Goal: Task Accomplishment & Management: Manage account settings

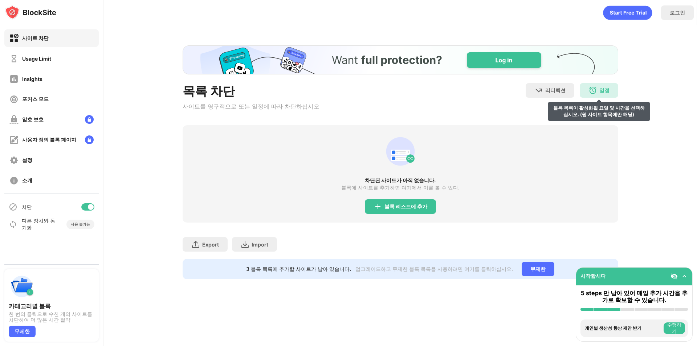
click at [603, 91] on div "일정" at bounding box center [605, 90] width 10 height 7
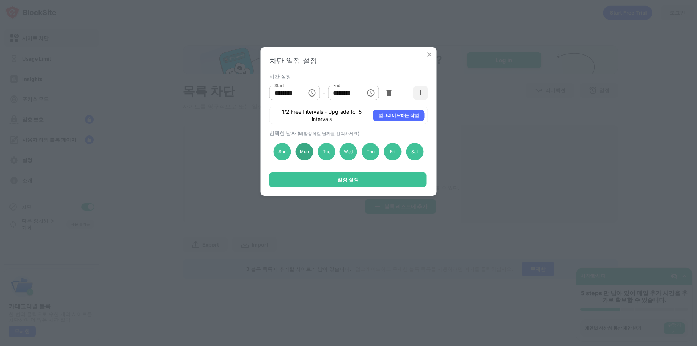
click at [305, 153] on div "Mon" at bounding box center [304, 151] width 17 height 17
click at [328, 152] on div "Tue" at bounding box center [326, 151] width 17 height 17
click at [348, 151] on div "Wed" at bounding box center [348, 151] width 17 height 17
click at [376, 151] on div "Thu" at bounding box center [370, 151] width 17 height 17
click at [392, 151] on div "Fri" at bounding box center [392, 151] width 17 height 17
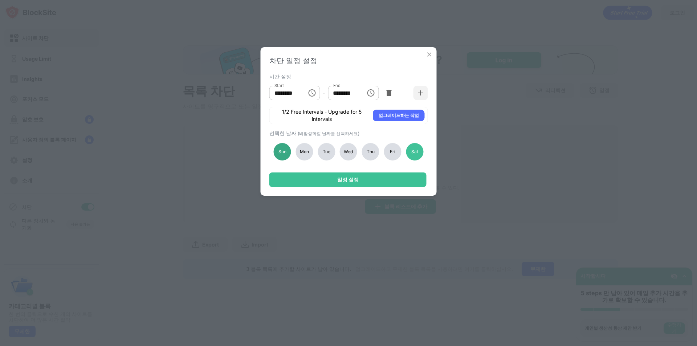
click at [287, 153] on div "Sun" at bounding box center [282, 151] width 17 height 17
click at [373, 95] on icon "Choose time, selected time is 1:00 PM" at bounding box center [370, 93] width 9 height 9
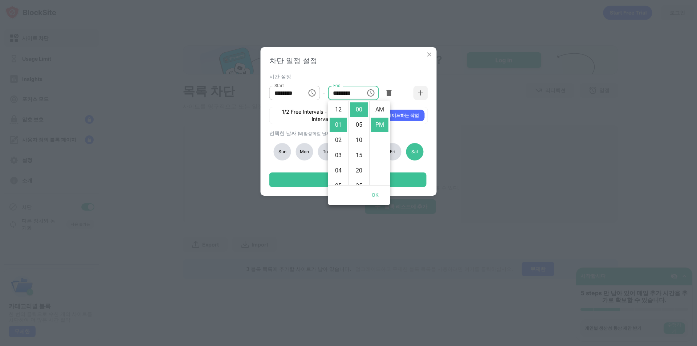
scroll to position [15, 0]
click at [340, 122] on li "11" at bounding box center [338, 117] width 17 height 15
click at [359, 166] on li "55" at bounding box center [358, 168] width 17 height 15
type input "********"
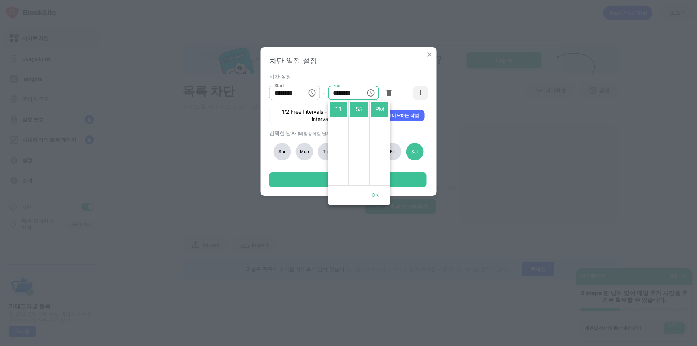
click at [374, 195] on button "OK" at bounding box center [375, 195] width 23 height 13
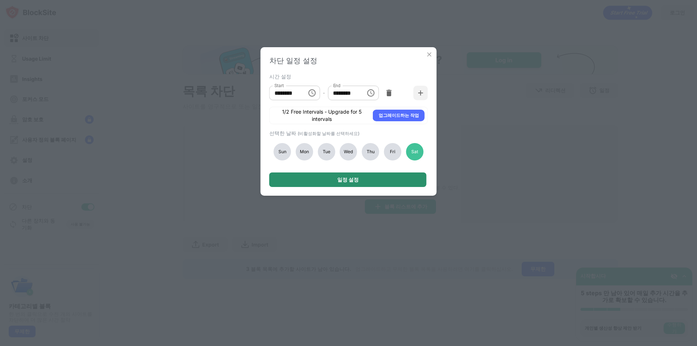
click at [373, 182] on div "일정 설정" at bounding box center [348, 180] width 157 height 15
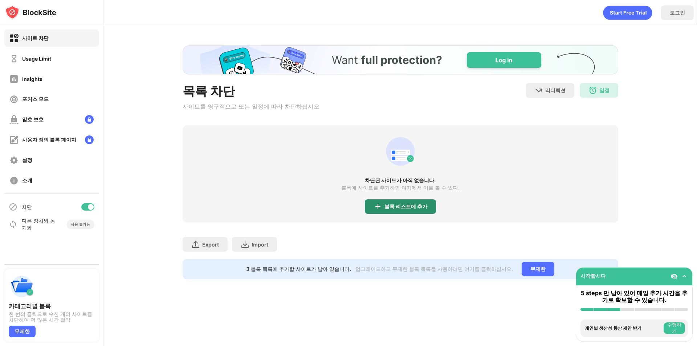
click at [412, 206] on div "블록 리스트에 추가" at bounding box center [406, 207] width 43 height 6
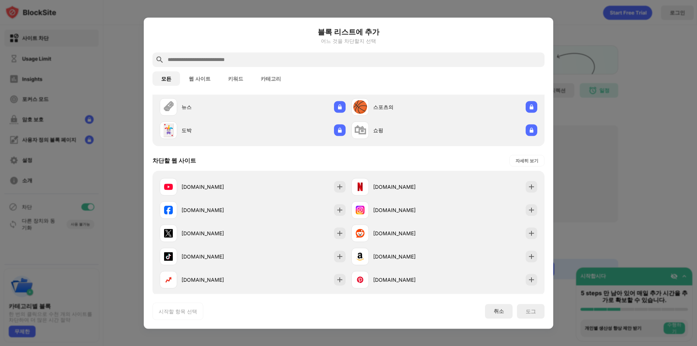
scroll to position [73, 0]
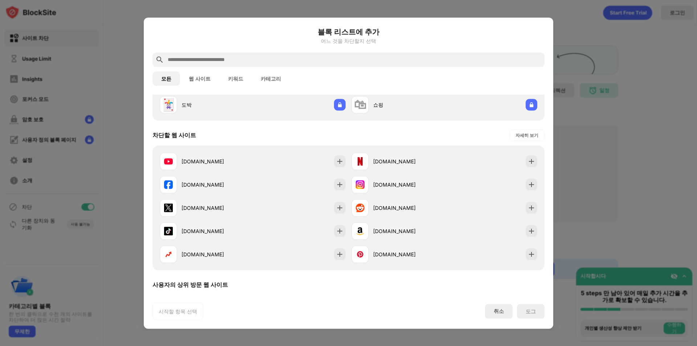
click at [201, 80] on button "웹 사이트" at bounding box center [199, 78] width 39 height 15
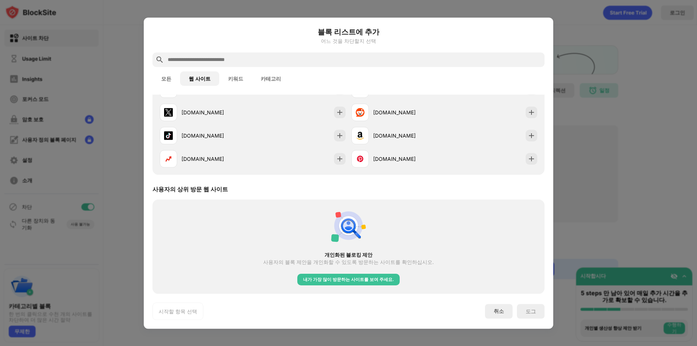
scroll to position [0, 0]
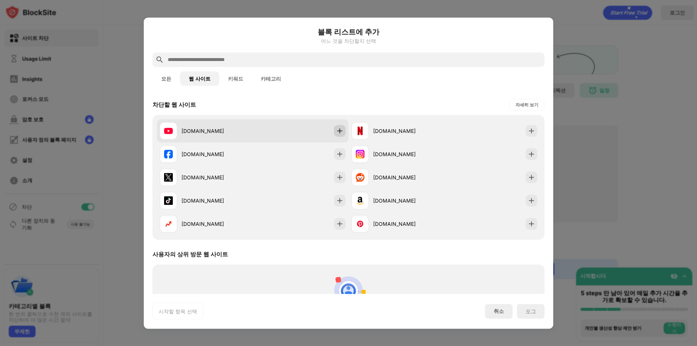
click at [334, 133] on div at bounding box center [340, 131] width 12 height 12
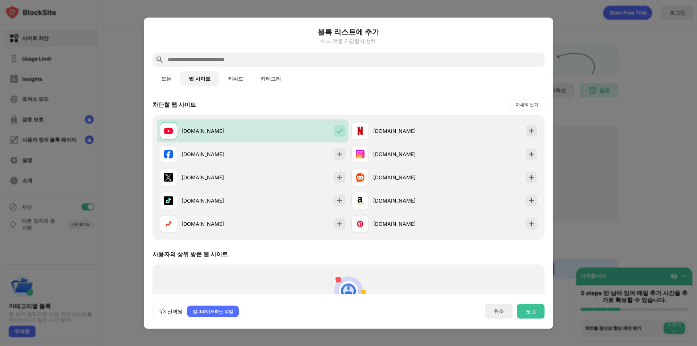
click at [233, 76] on button "키워드" at bounding box center [235, 78] width 33 height 15
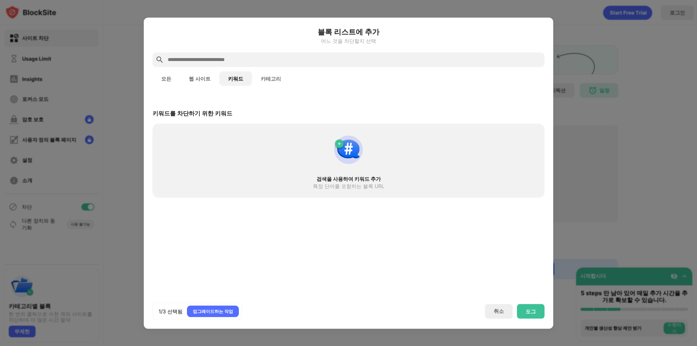
click at [178, 77] on button "모든" at bounding box center [167, 78] width 28 height 15
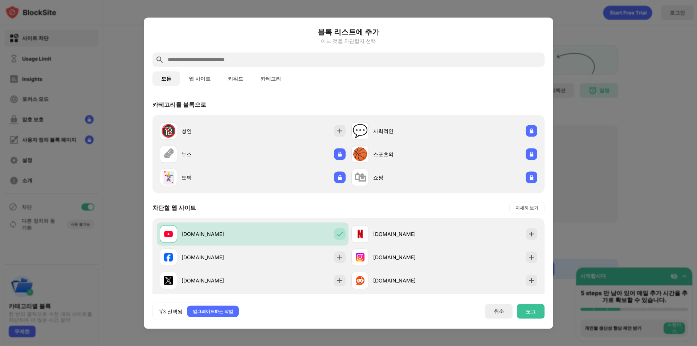
click at [216, 59] on input "text" at bounding box center [354, 59] width 375 height 9
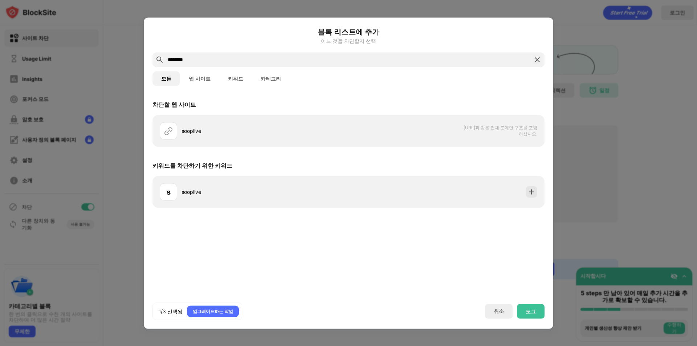
click at [194, 77] on button "웹 사이트" at bounding box center [199, 78] width 39 height 15
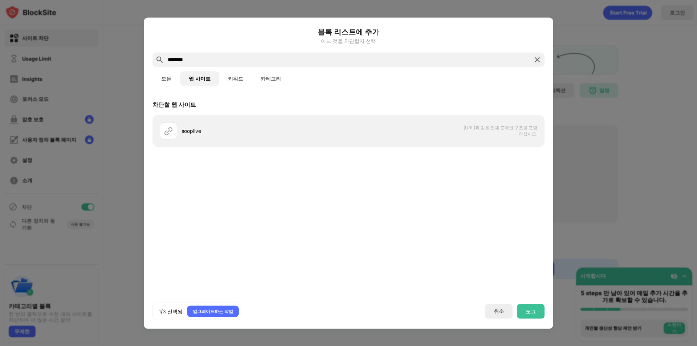
click at [232, 86] on div "모든 웹 사이트 키워드 카테고리" at bounding box center [349, 78] width 392 height 23
click at [234, 77] on button "키워드" at bounding box center [235, 78] width 33 height 15
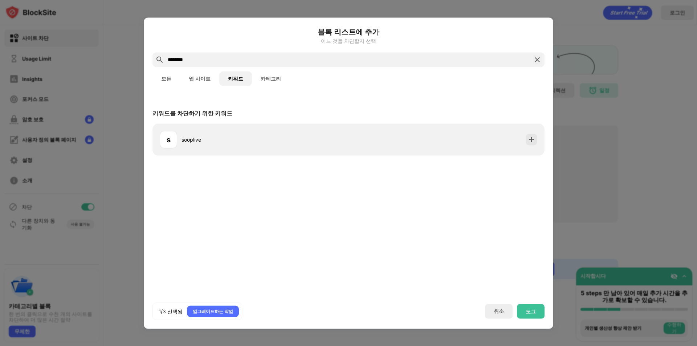
drag, startPoint x: 214, startPoint y: 58, endPoint x: 165, endPoint y: 69, distance: 49.5
click at [132, 346] on div "블록 리스트에 추가 어느 것을 차단할지 선택 ******** 모든 웹 사이트 키워드 카테고리 키워드를 차단하기 위한 키워드 s sooplive…" at bounding box center [348, 346] width 697 height 0
paste input "**********"
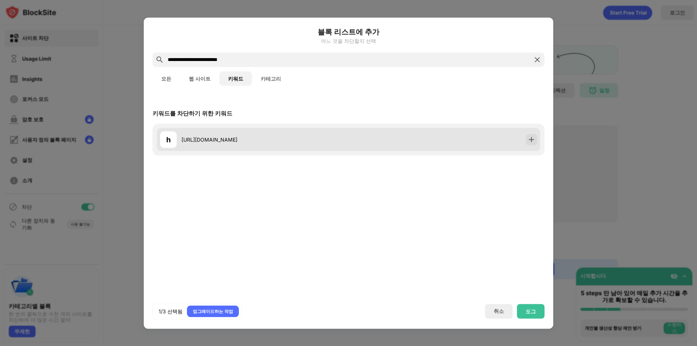
type input "**********"
click at [537, 141] on div at bounding box center [532, 140] width 12 height 12
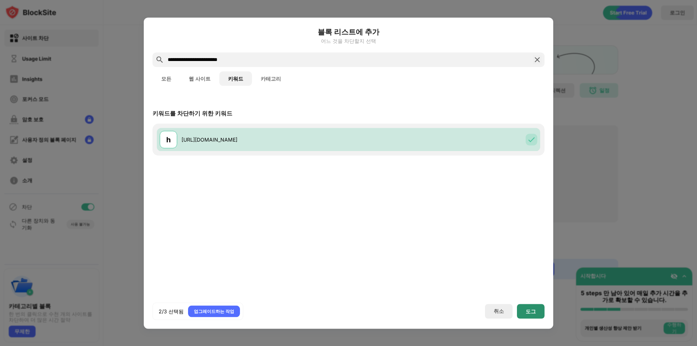
click at [525, 309] on div "도그" at bounding box center [531, 311] width 28 height 15
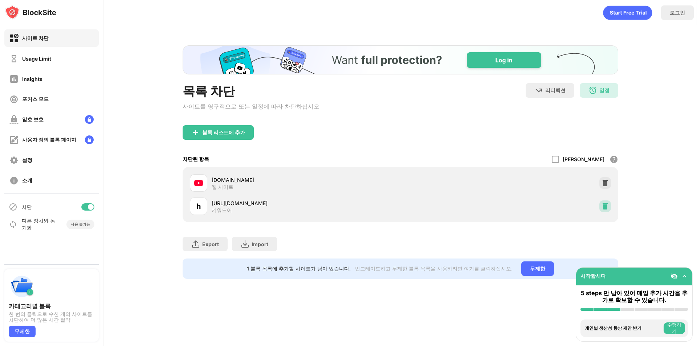
click at [610, 212] on div at bounding box center [606, 206] width 12 height 12
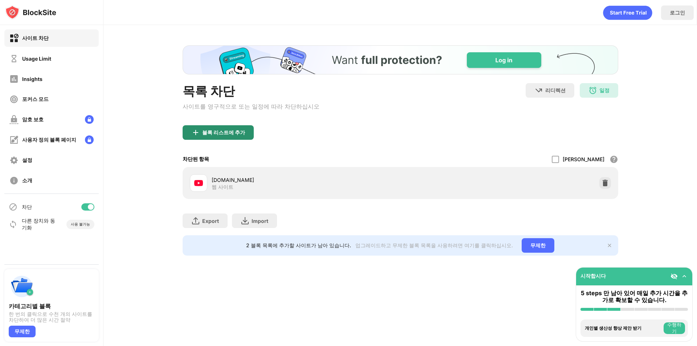
click at [233, 133] on div "블록 리스트에 추가" at bounding box center [223, 133] width 43 height 6
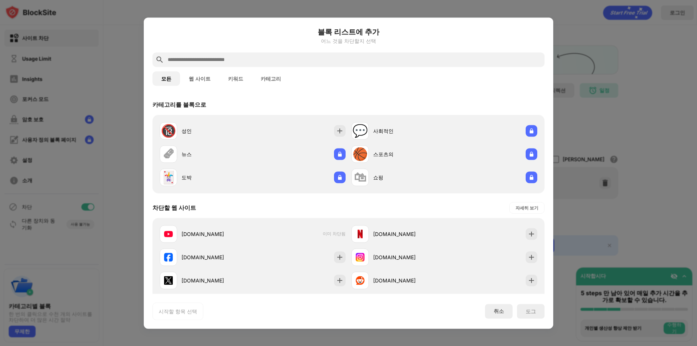
click at [221, 54] on div at bounding box center [349, 59] width 392 height 15
click at [222, 59] on input "text" at bounding box center [354, 59] width 375 height 9
paste input "**********"
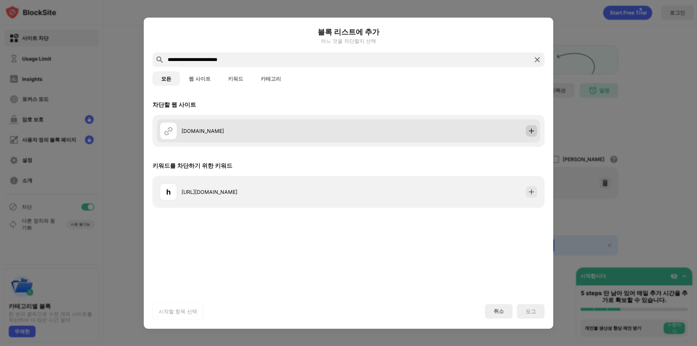
type input "**********"
click at [531, 128] on img at bounding box center [531, 130] width 7 height 7
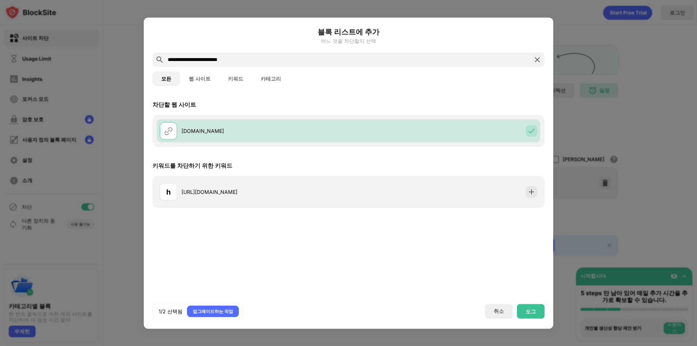
click at [536, 311] on div "도그" at bounding box center [531, 311] width 28 height 15
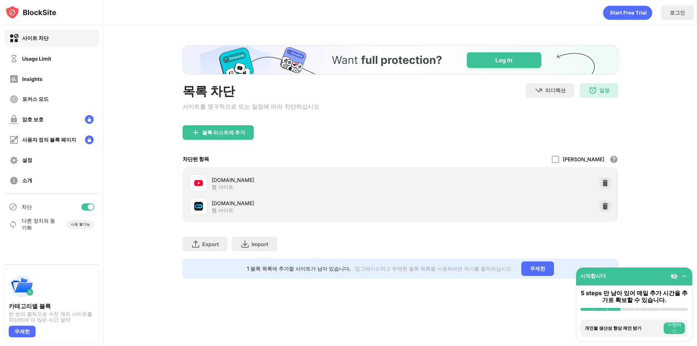
click at [503, 151] on div "블록 리스트에 추가" at bounding box center [401, 138] width 436 height 26
click at [215, 250] on div "Export 파일 내보내기 (웹 사이트 항목에만 해당)" at bounding box center [205, 244] width 45 height 15
